Goal: Task Accomplishment & Management: Manage account settings

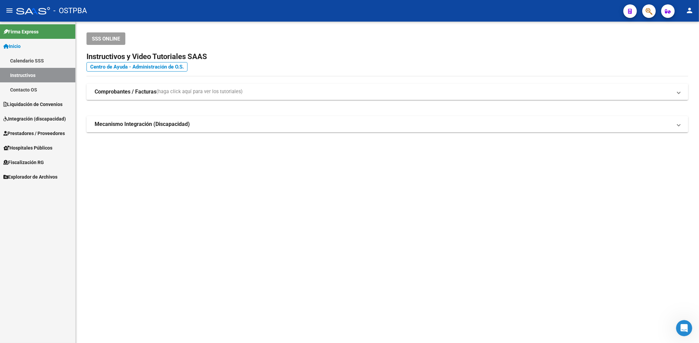
click at [42, 132] on span "Prestadores / Proveedores" at bounding box center [34, 133] width 62 height 7
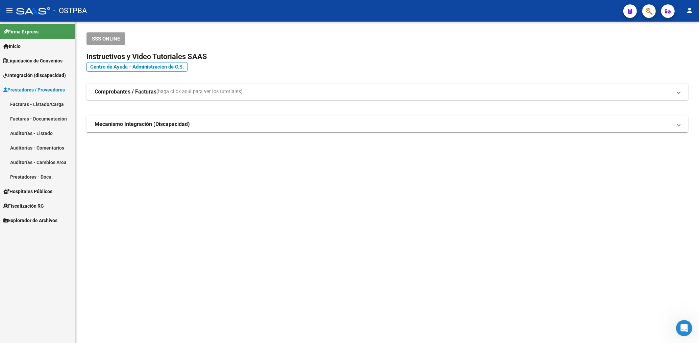
click at [43, 106] on link "Facturas - Listado/Carga" at bounding box center [37, 104] width 75 height 15
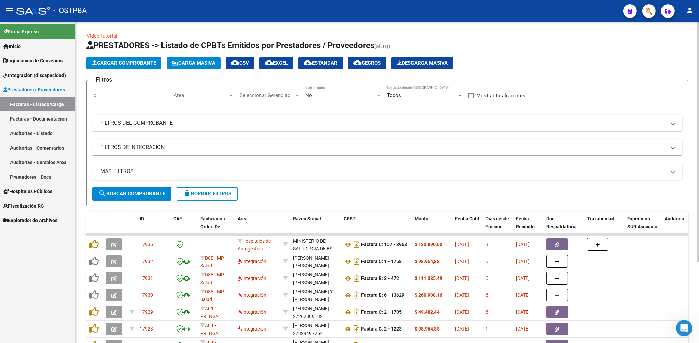
click at [214, 92] on div "Area Area" at bounding box center [204, 93] width 61 height 15
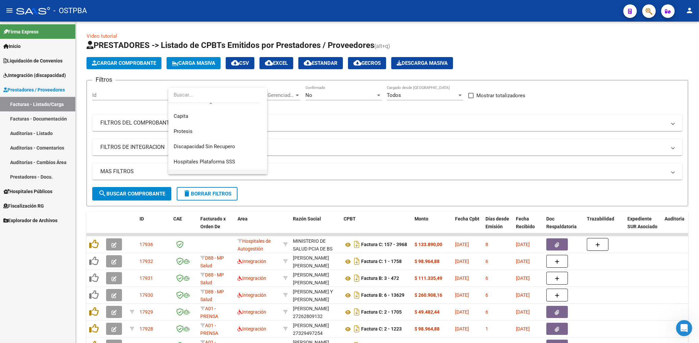
scroll to position [105, 0]
drag, startPoint x: 188, startPoint y: 127, endPoint x: 239, endPoint y: 123, distance: 51.5
click at [188, 126] on span "Protesis" at bounding box center [183, 127] width 19 height 6
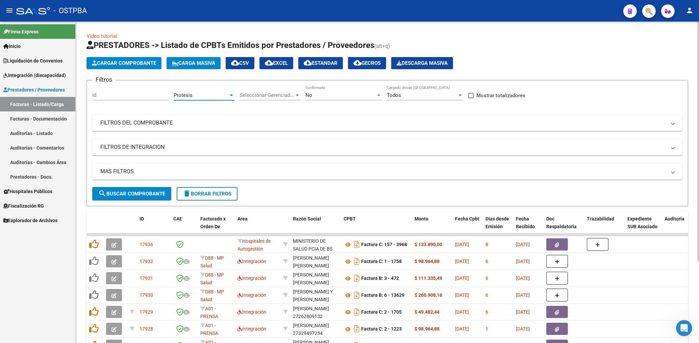
click at [315, 97] on div "No" at bounding box center [340, 95] width 70 height 6
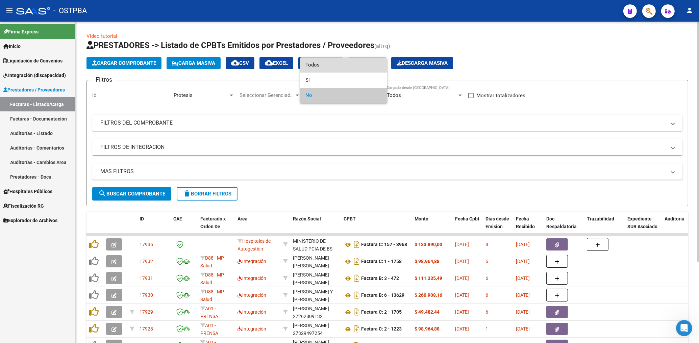
drag, startPoint x: 317, startPoint y: 67, endPoint x: 321, endPoint y: 88, distance: 21.6
click at [317, 69] on span "Todos" at bounding box center [343, 64] width 76 height 15
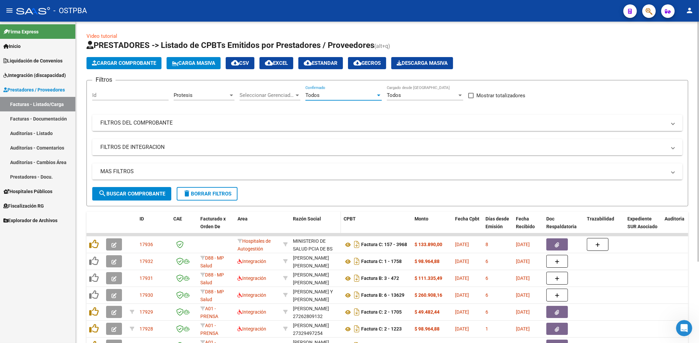
scroll to position [72, 0]
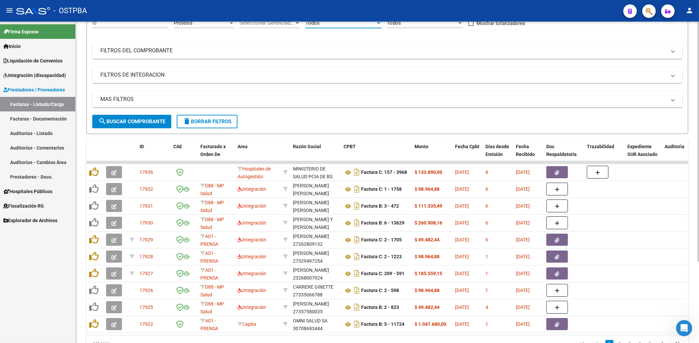
click at [143, 119] on span "search Buscar Comprobante" at bounding box center [131, 122] width 67 height 6
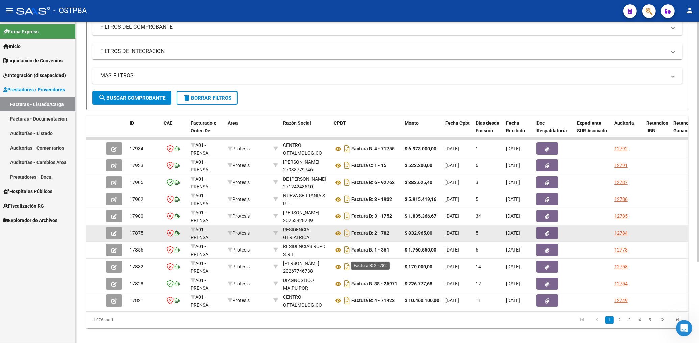
scroll to position [108, 0]
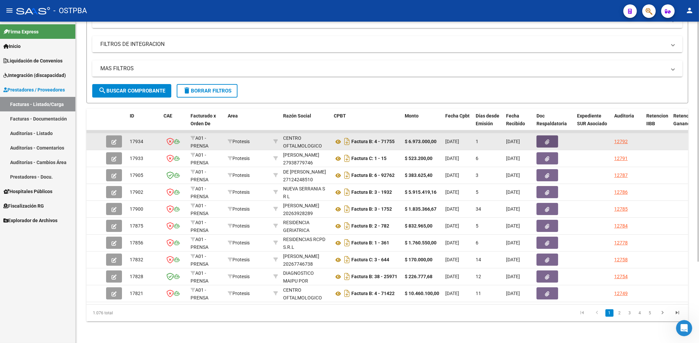
click at [550, 136] on button "button" at bounding box center [548, 142] width 22 height 12
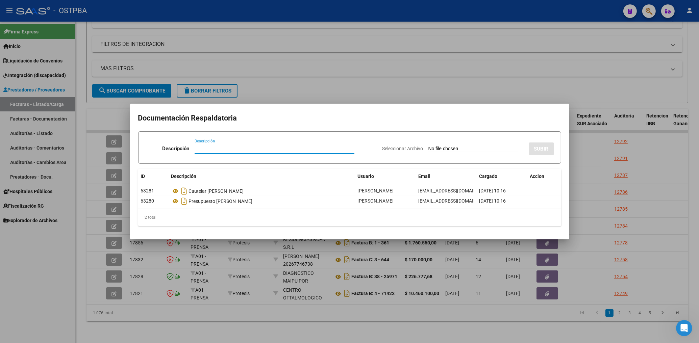
click at [366, 80] on div at bounding box center [349, 171] width 699 height 343
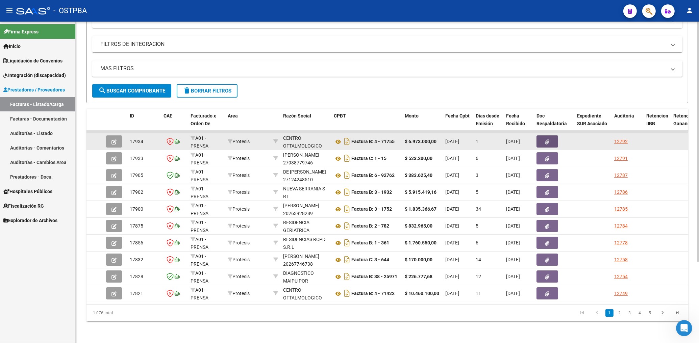
click at [545, 136] on button "button" at bounding box center [548, 142] width 22 height 12
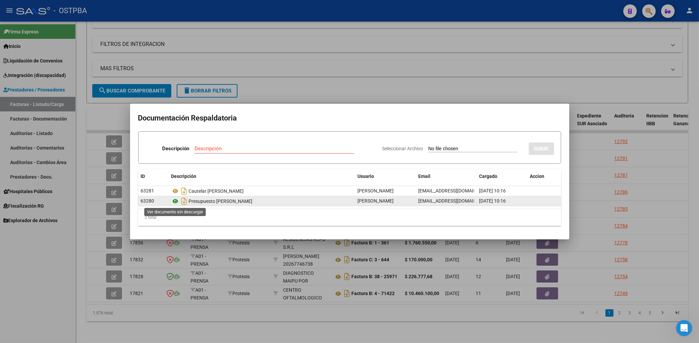
click at [178, 199] on icon at bounding box center [175, 201] width 9 height 8
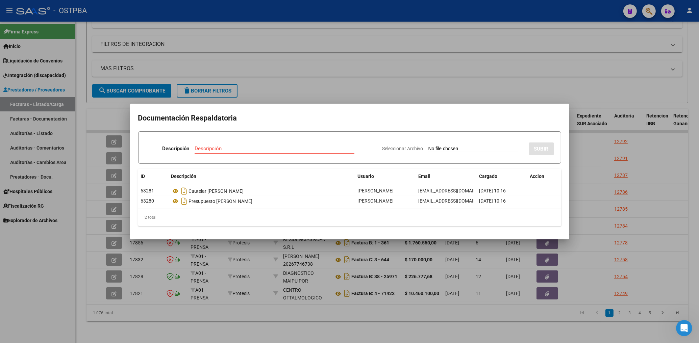
click at [334, 71] on div at bounding box center [349, 171] width 699 height 343
